Goal: Communication & Community: Answer question/provide support

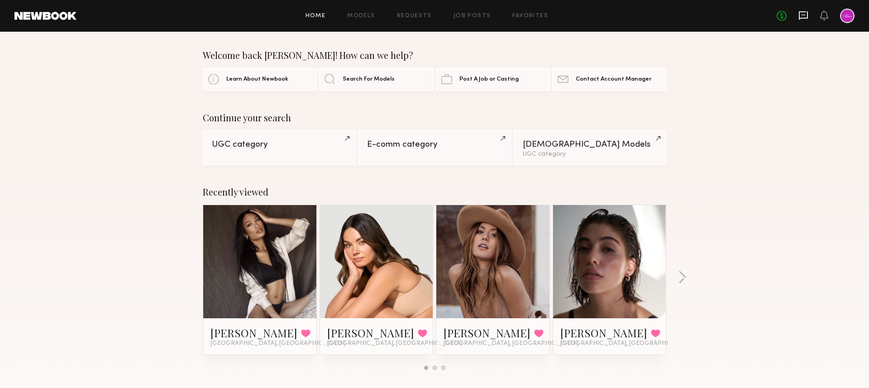
click at [804, 14] on icon at bounding box center [804, 14] width 4 height 1
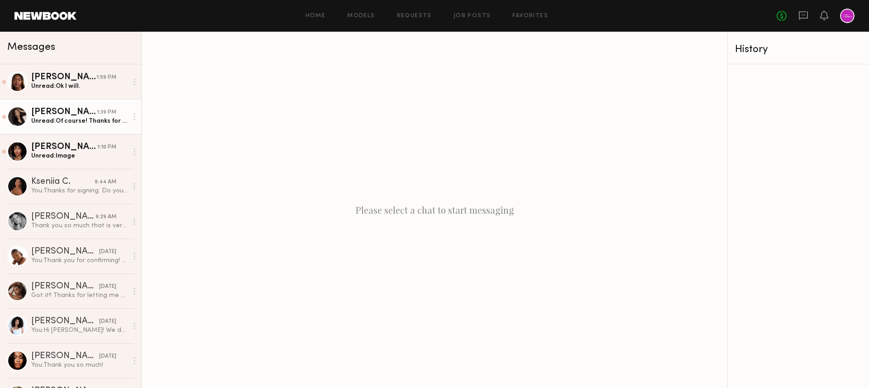
click at [87, 120] on div "Unread: Of course! Thanks for sending this all over I’ll keep an eye out for it…" at bounding box center [79, 121] width 96 height 9
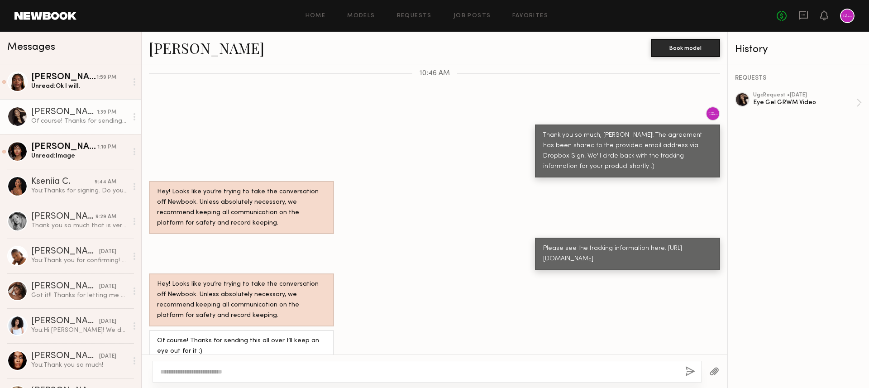
scroll to position [622, 0]
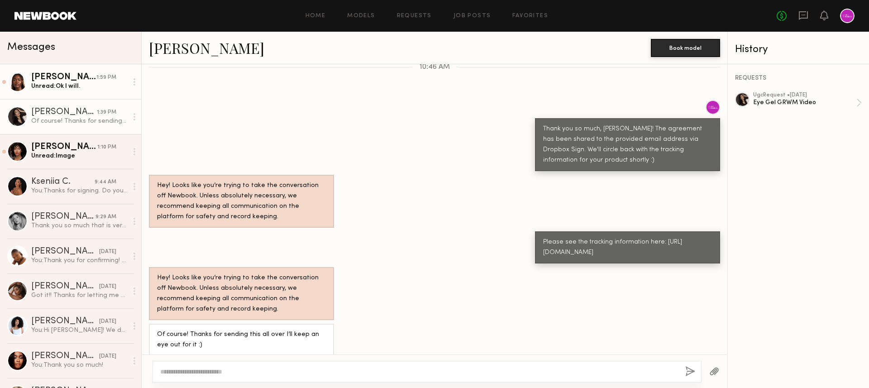
click at [86, 84] on div "Unread: Ok I will." at bounding box center [79, 86] width 96 height 9
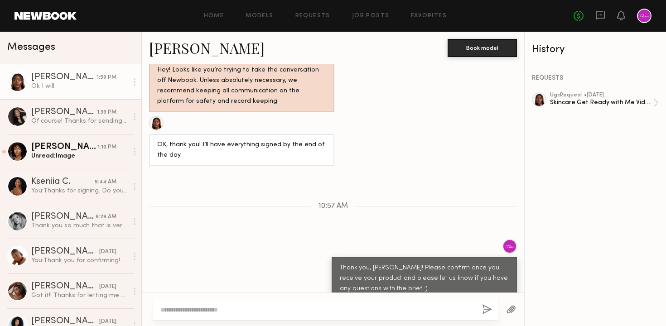
scroll to position [750, 0]
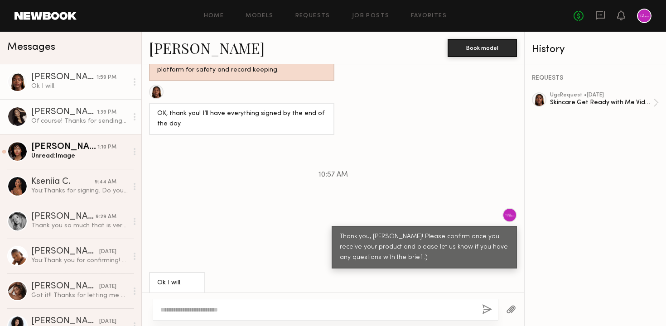
click at [52, 119] on div "Of course! Thanks for sending this all over I’ll keep an eye out for it :)" at bounding box center [79, 121] width 96 height 9
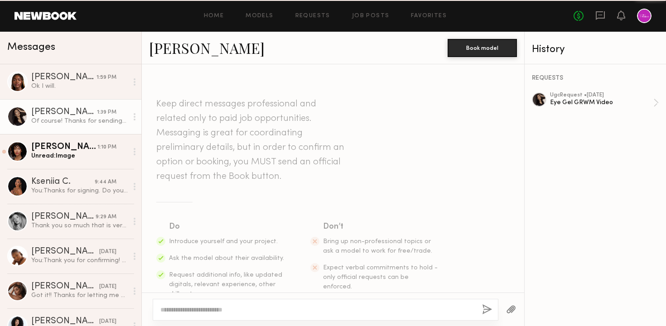
scroll to position [684, 0]
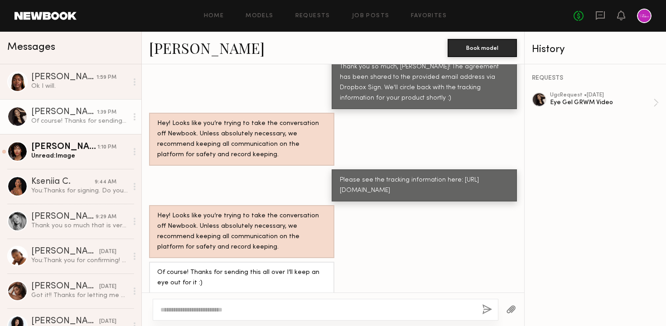
click at [371, 188] on div "Please see the tracking information here: [URL][DOMAIN_NAME]" at bounding box center [423, 185] width 185 height 32
drag, startPoint x: 350, startPoint y: 182, endPoint x: 338, endPoint y: 163, distance: 23.0
click at [338, 169] on div "Please see the tracking information here: [URL][DOMAIN_NAME]" at bounding box center [423, 185] width 185 height 32
copy div "[URL][DOMAIN_NAME]"
click at [422, 213] on div "Hey! Looks like you’re trying to take the conversation off Newbook. Unless abso…" at bounding box center [333, 231] width 382 height 53
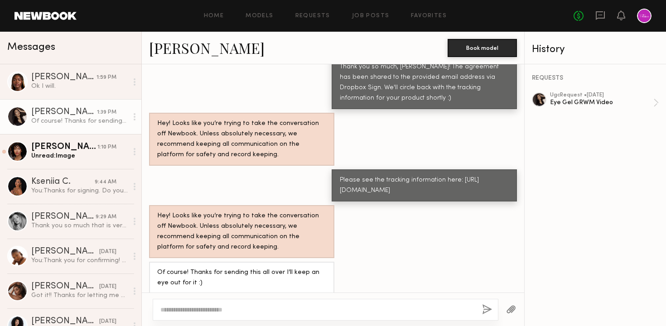
click at [573, 176] on div "REQUESTS ugc Request • [DATE] Eye Gel GRWM Video" at bounding box center [594, 195] width 141 height 262
